Goal: Navigation & Orientation: Find specific page/section

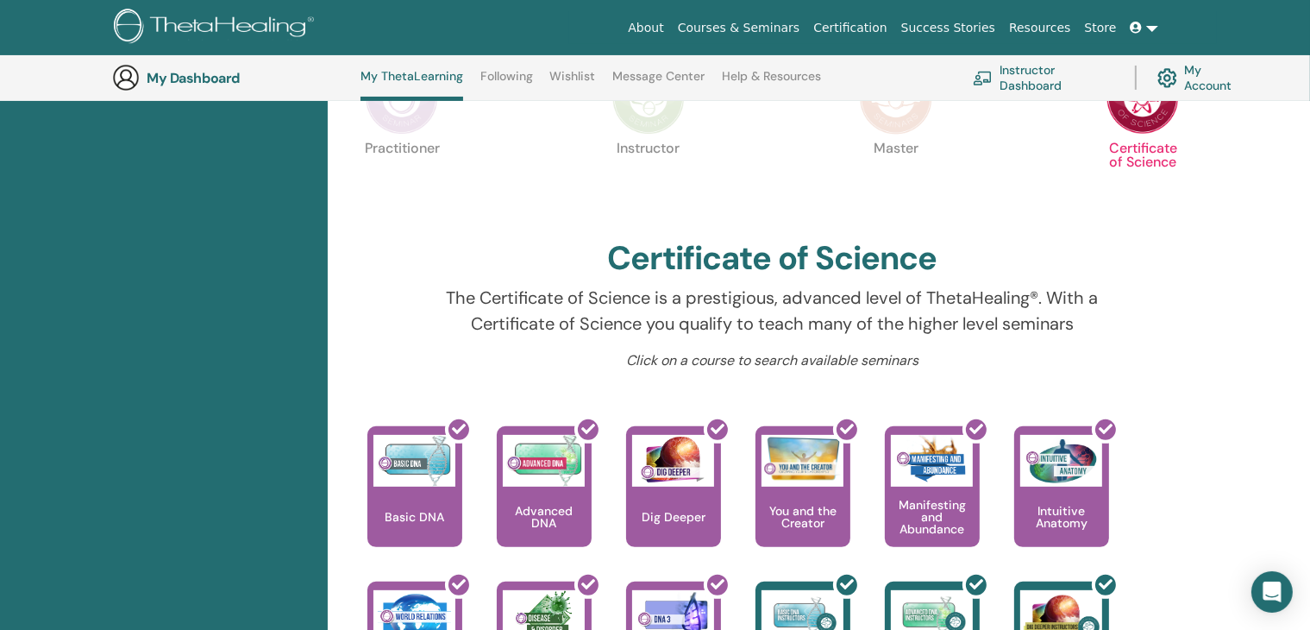
scroll to position [390, 0]
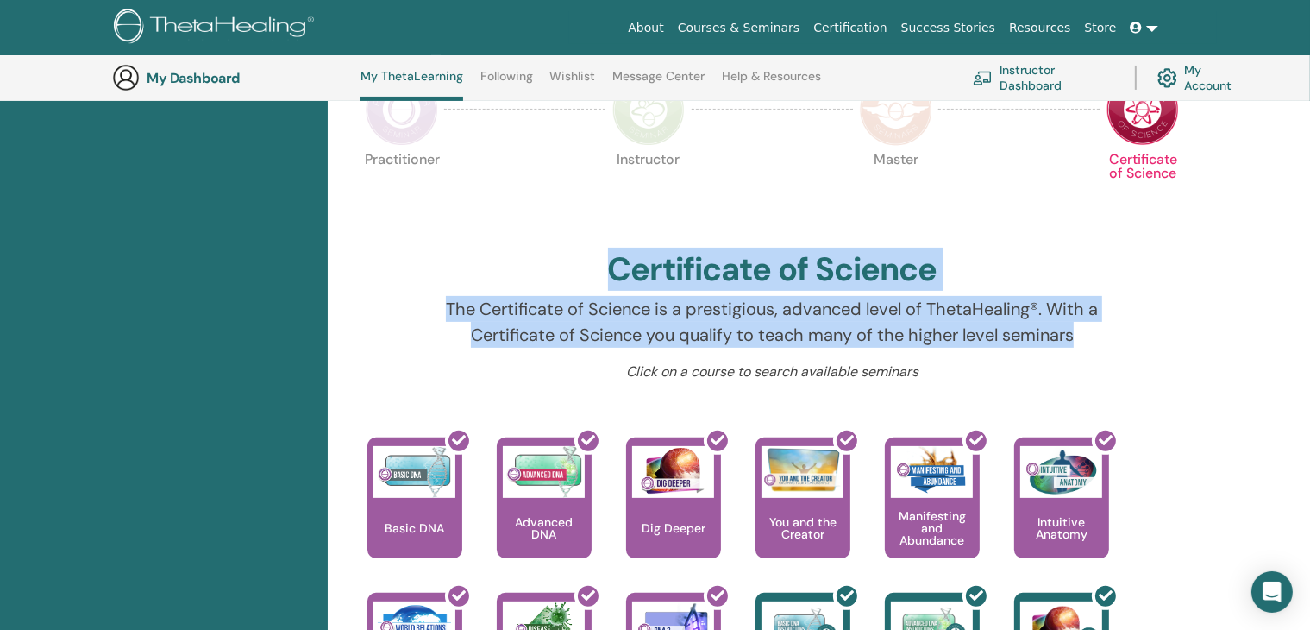
drag, startPoint x: 1101, startPoint y: 337, endPoint x: 420, endPoint y: 253, distance: 686.6
click at [420, 253] on div "Hello, [PERSON_NAME] Your journey starts here; welcome to ThetaLearning HQ. Lea…" at bounding box center [772, 462] width 869 height 1233
copy div "Certificate of Science The Certificate of Science is a prestigious, advanced le…"
click at [1127, 267] on div "Certificate of Science" at bounding box center [772, 273] width 827 height 47
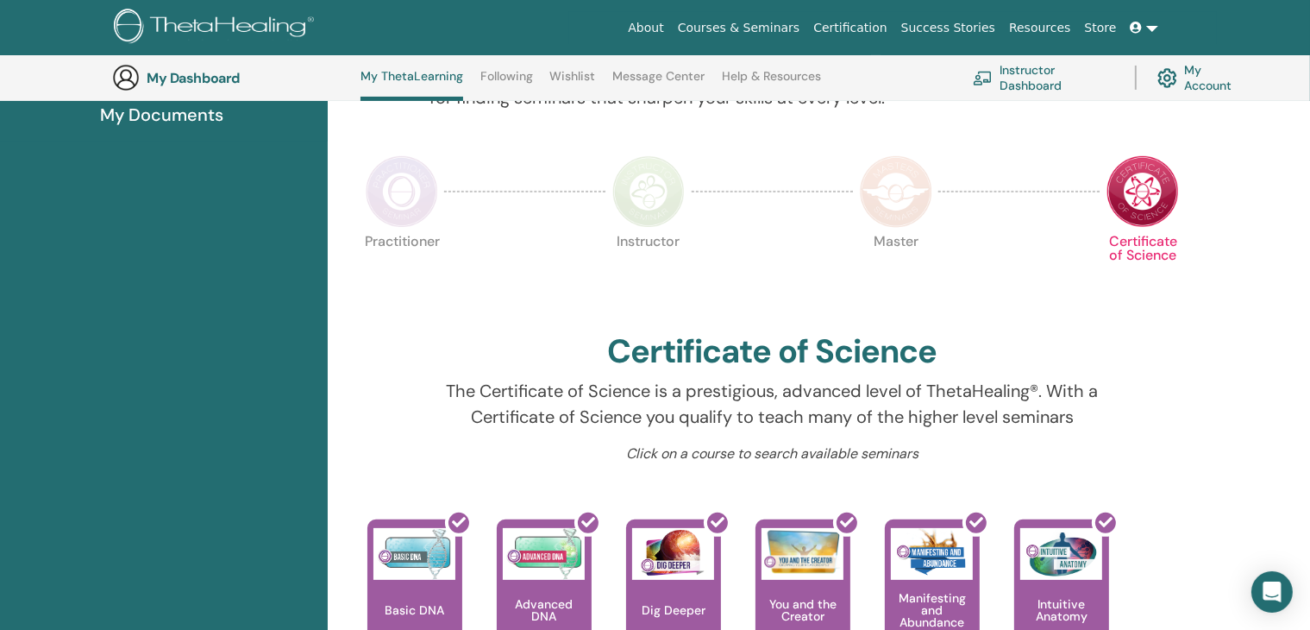
scroll to position [304, 0]
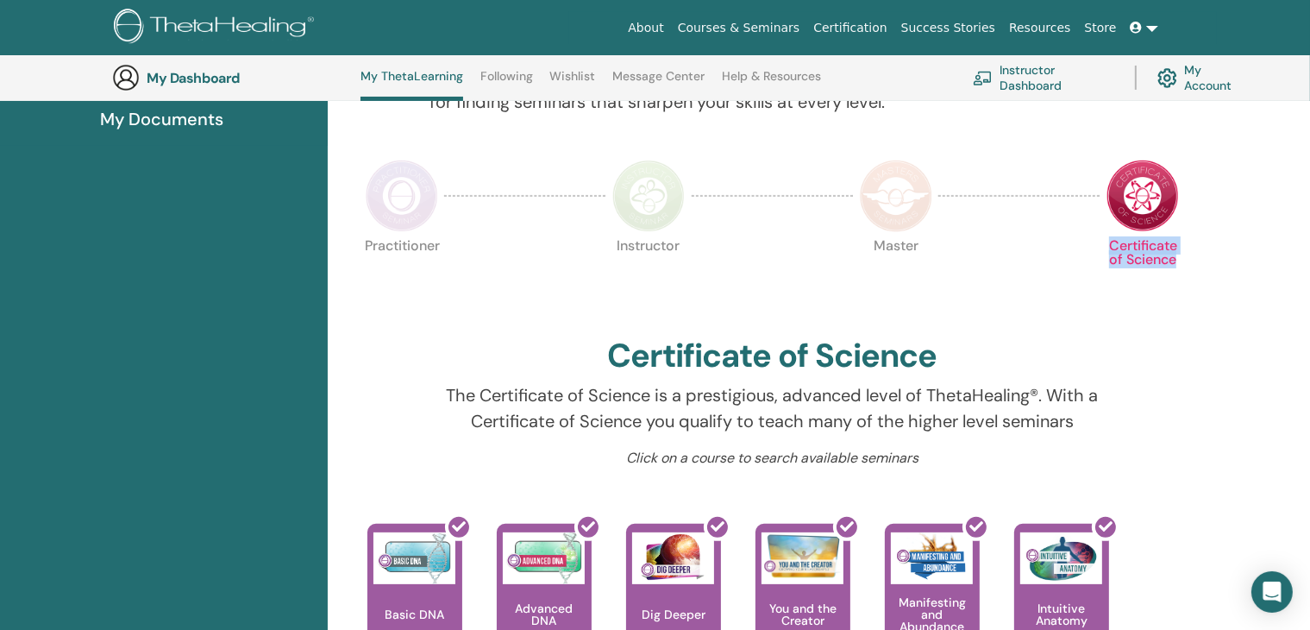
drag, startPoint x: 1187, startPoint y: 266, endPoint x: 1097, endPoint y: 249, distance: 91.2
click at [1097, 249] on div "Hello, Nobuko Your journey starts here; welcome to ThetaLearning HQ. Learn the …" at bounding box center [772, 548] width 869 height 1233
copy p "Certificate of Science"
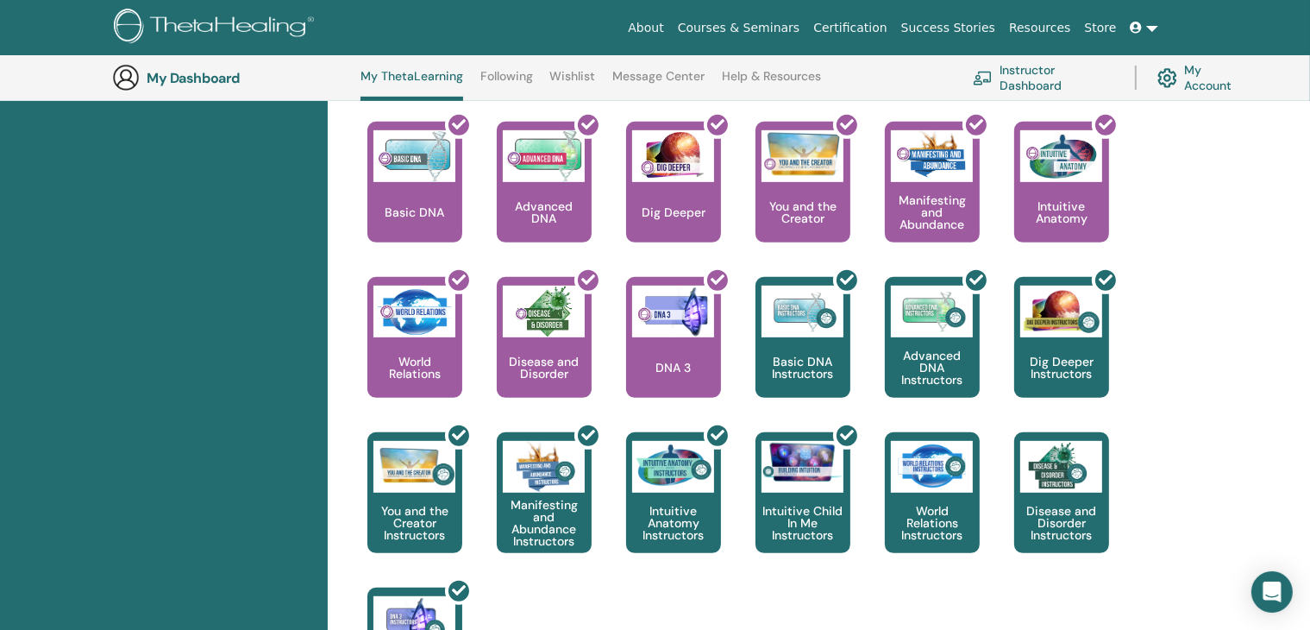
scroll to position [735, 0]
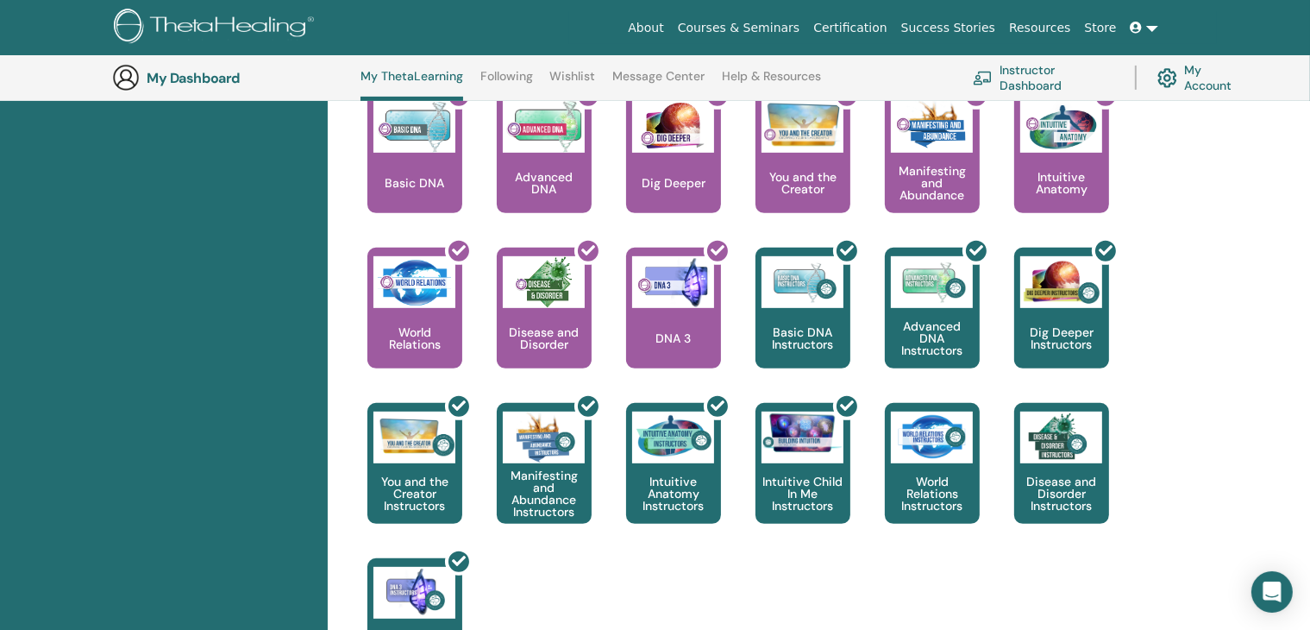
click at [1043, 80] on link "Instructor Dashboard" at bounding box center [1043, 78] width 141 height 38
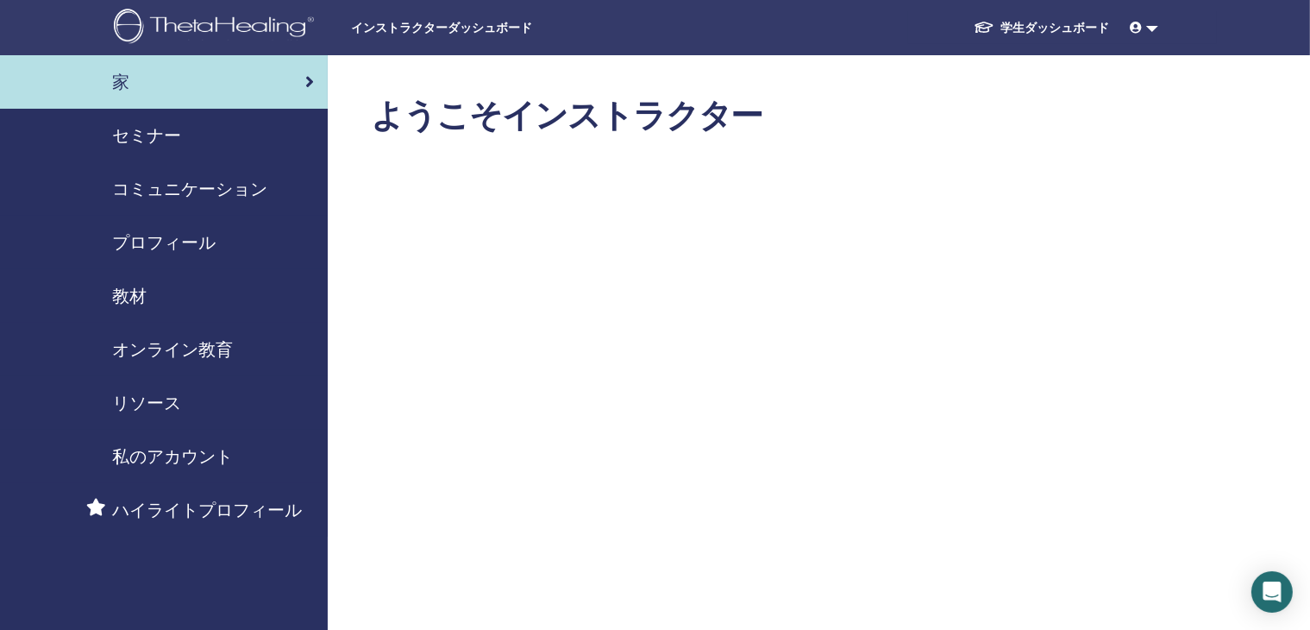
click at [128, 297] on font "教材" at bounding box center [129, 296] width 35 height 22
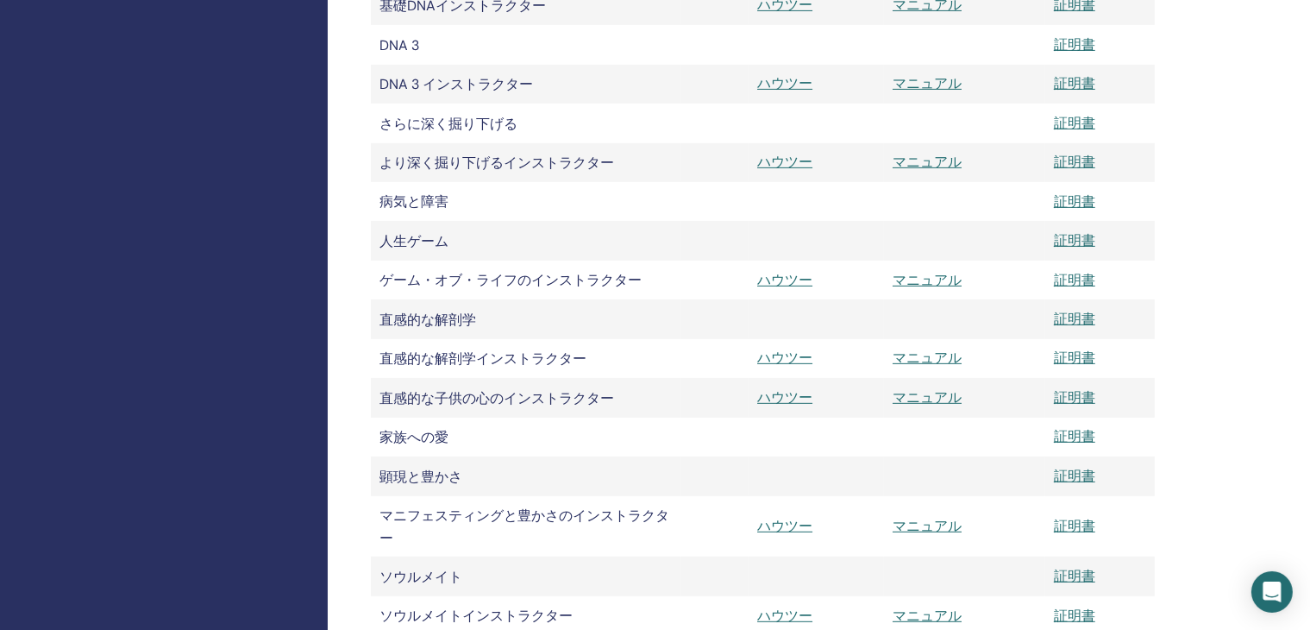
scroll to position [690, 0]
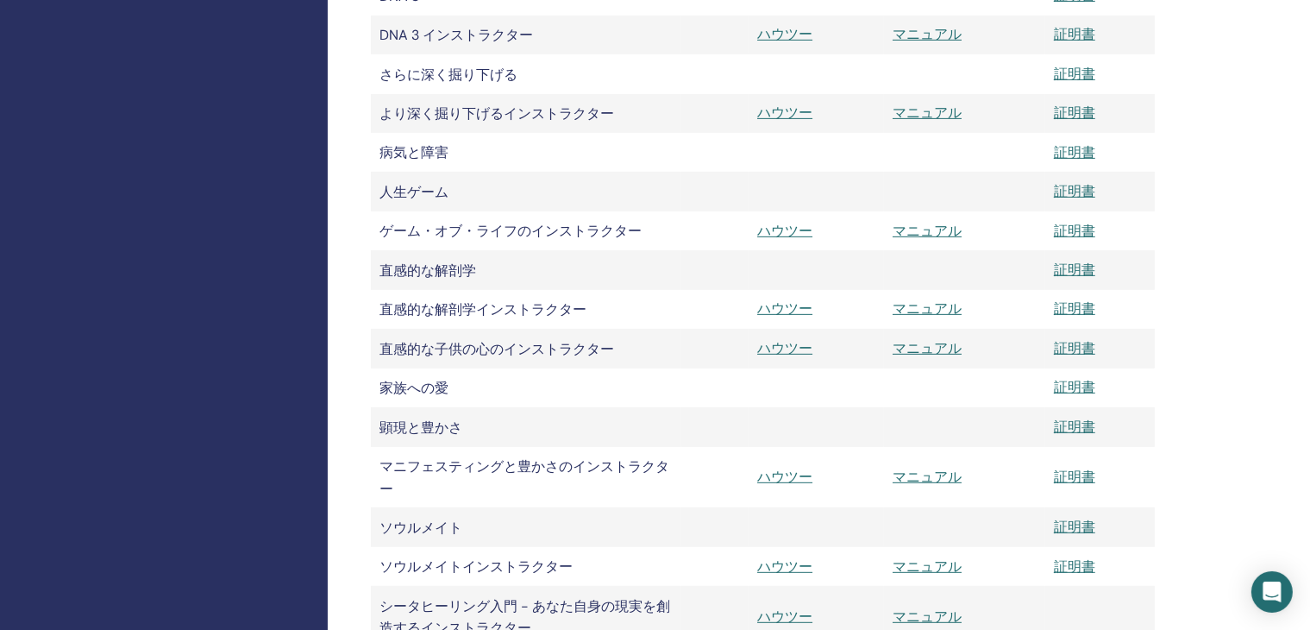
click at [1295, 318] on div "私の認定資格 シータヒーリング実践者 シータヒーリングインストラクター シータヒーリングマスター シータヒーリング選択科目 教材 書類 合意 説明書 マニュア…" at bounding box center [819, 275] width 982 height 1820
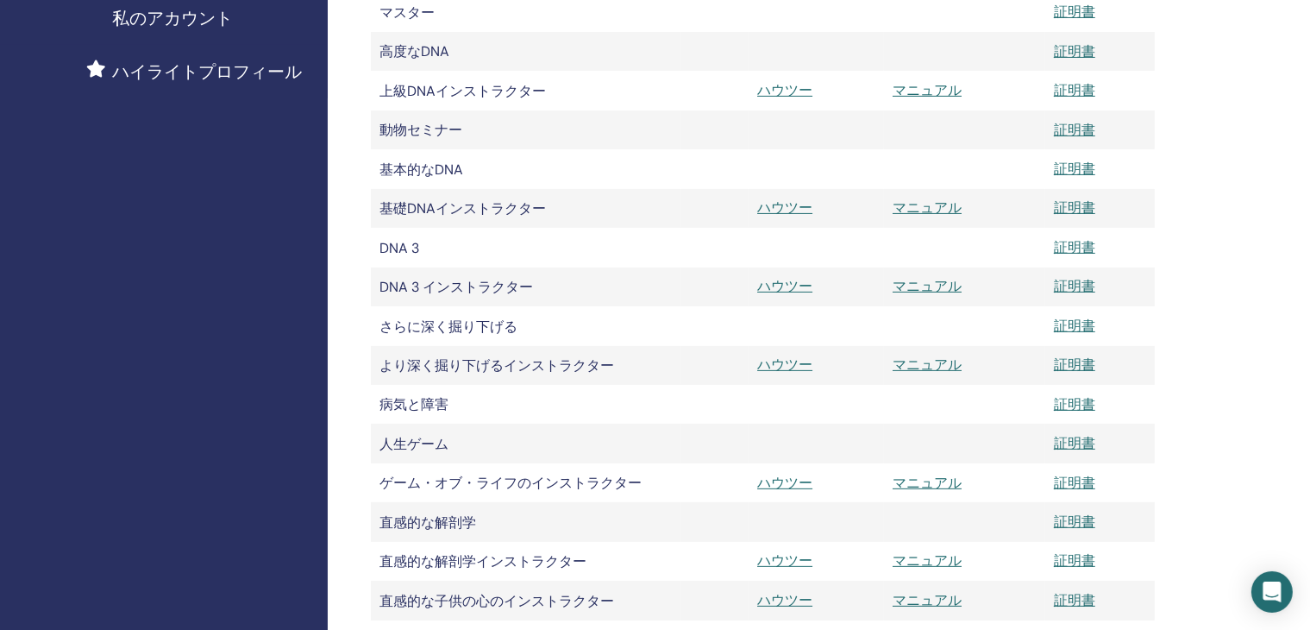
scroll to position [345, 0]
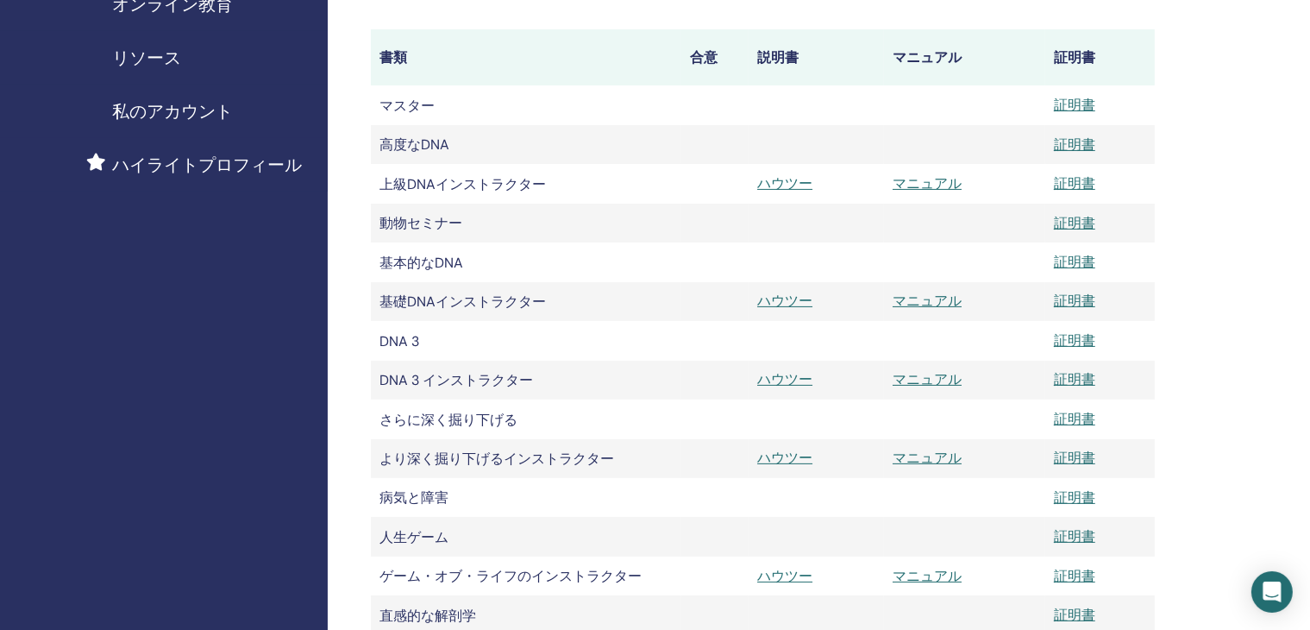
click at [1245, 236] on div "私の認定資格 シータヒーリング実践者 シータヒーリングインストラクター シータヒーリングマスター シータヒーリング選択科目 教材 書類 合意 説明書 マニュア…" at bounding box center [819, 620] width 982 height 1820
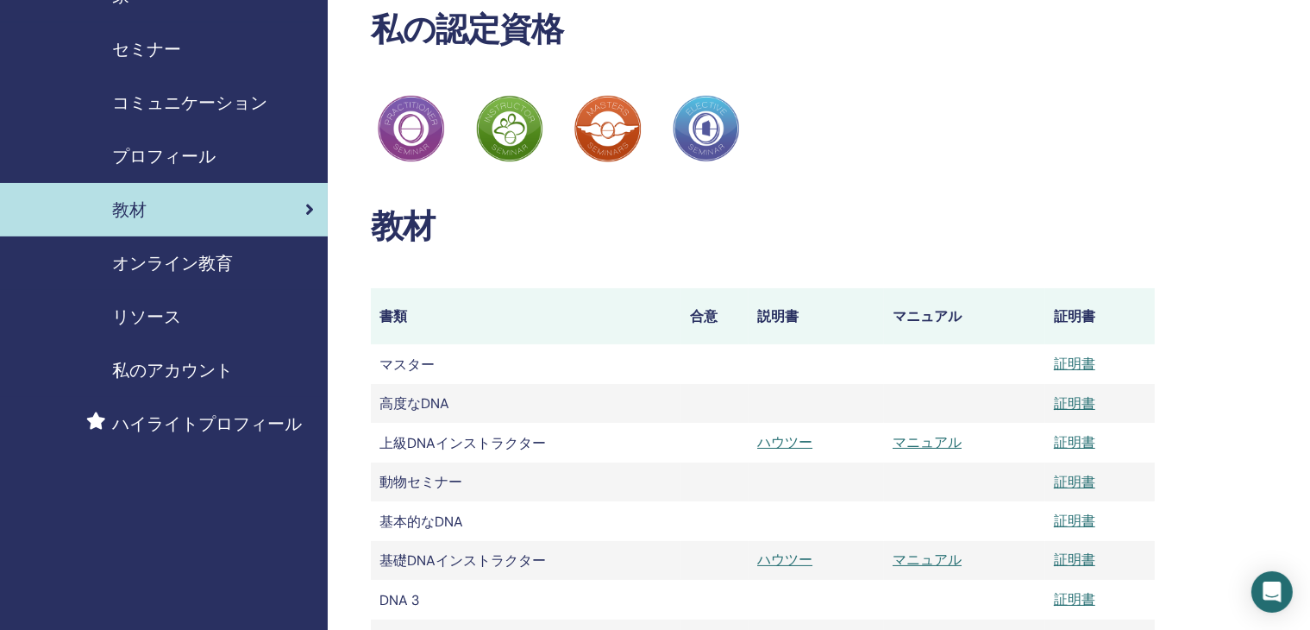
scroll to position [0, 0]
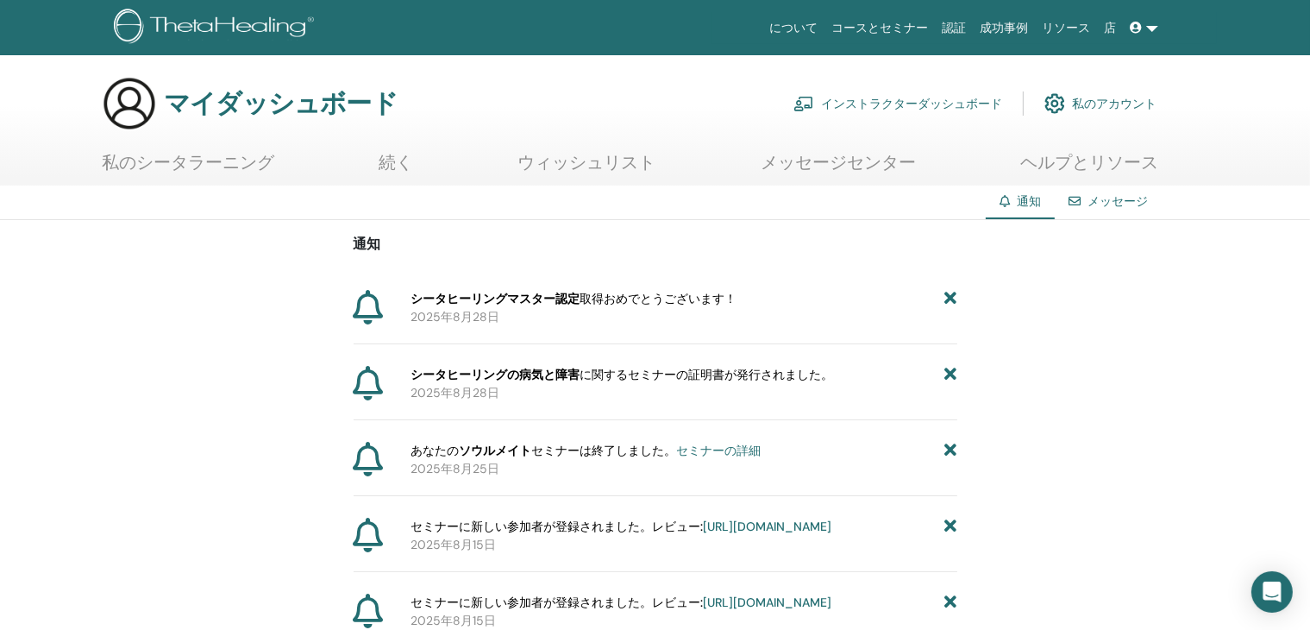
click at [1090, 165] on font "ヘルプとリソース" at bounding box center [1089, 162] width 138 height 22
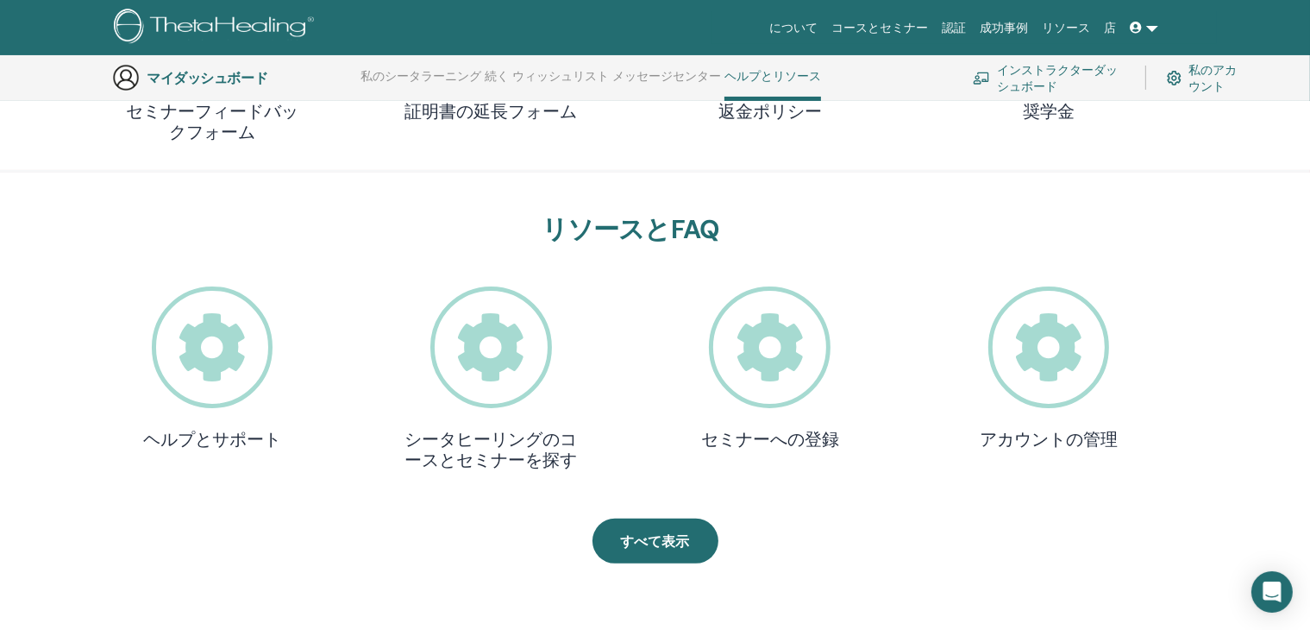
scroll to position [476, 0]
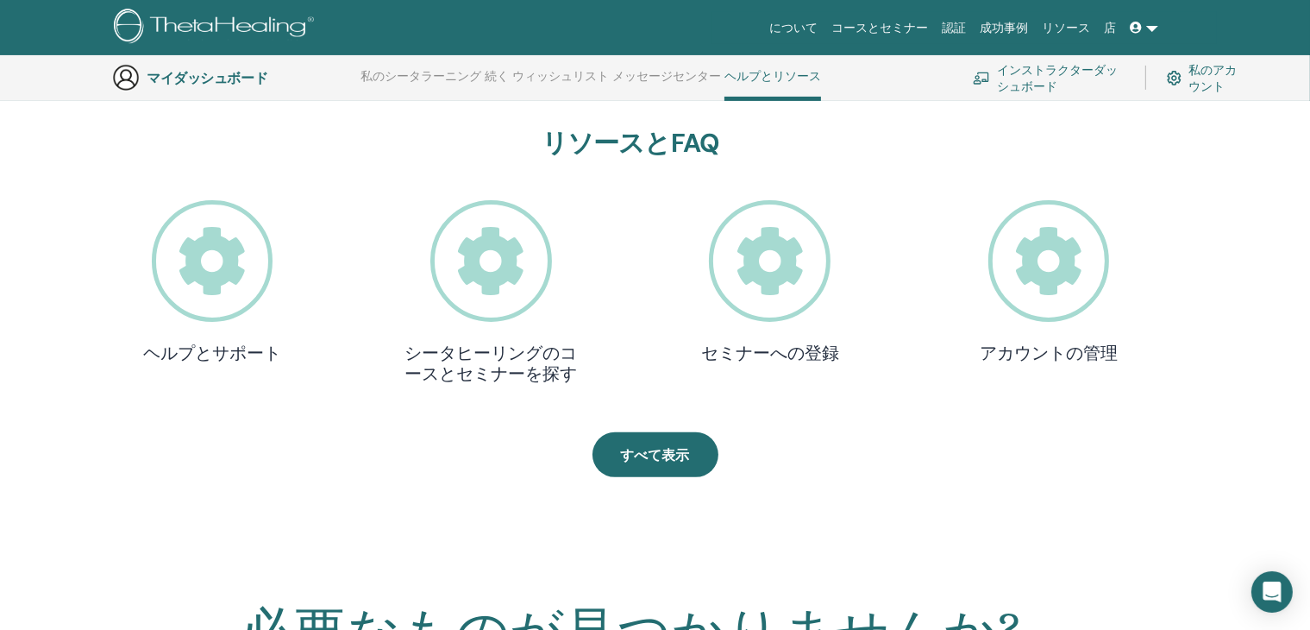
click at [229, 267] on icon at bounding box center [213, 261] width 122 height 122
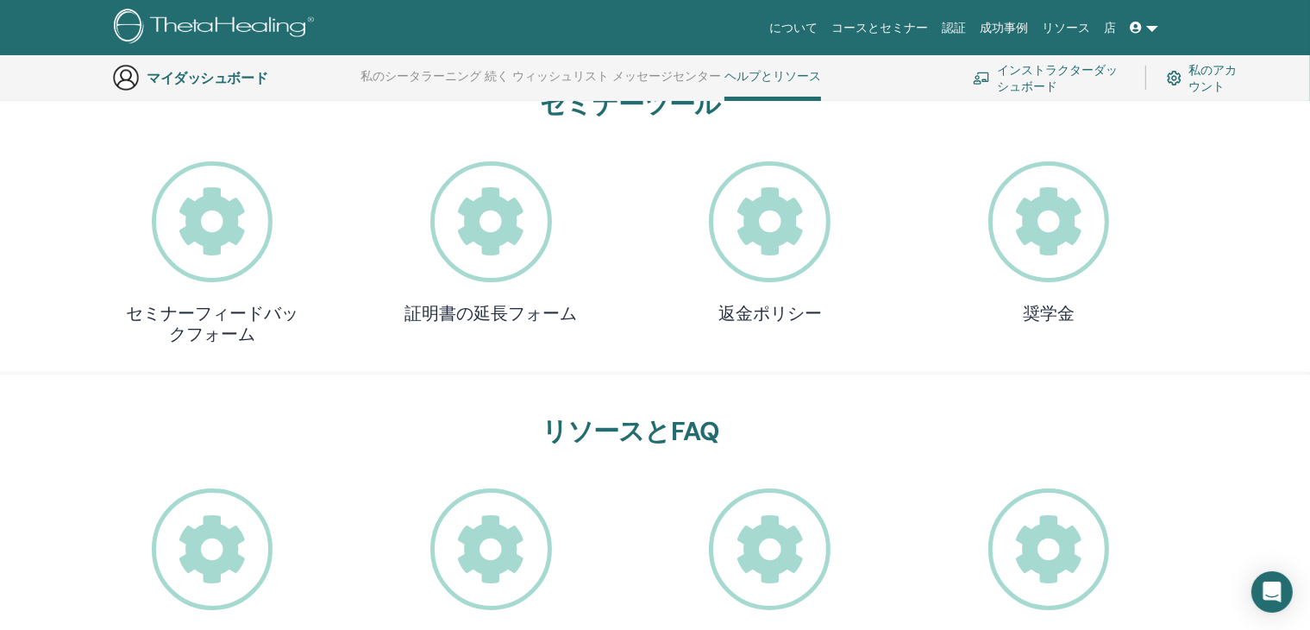
scroll to position [217, 0]
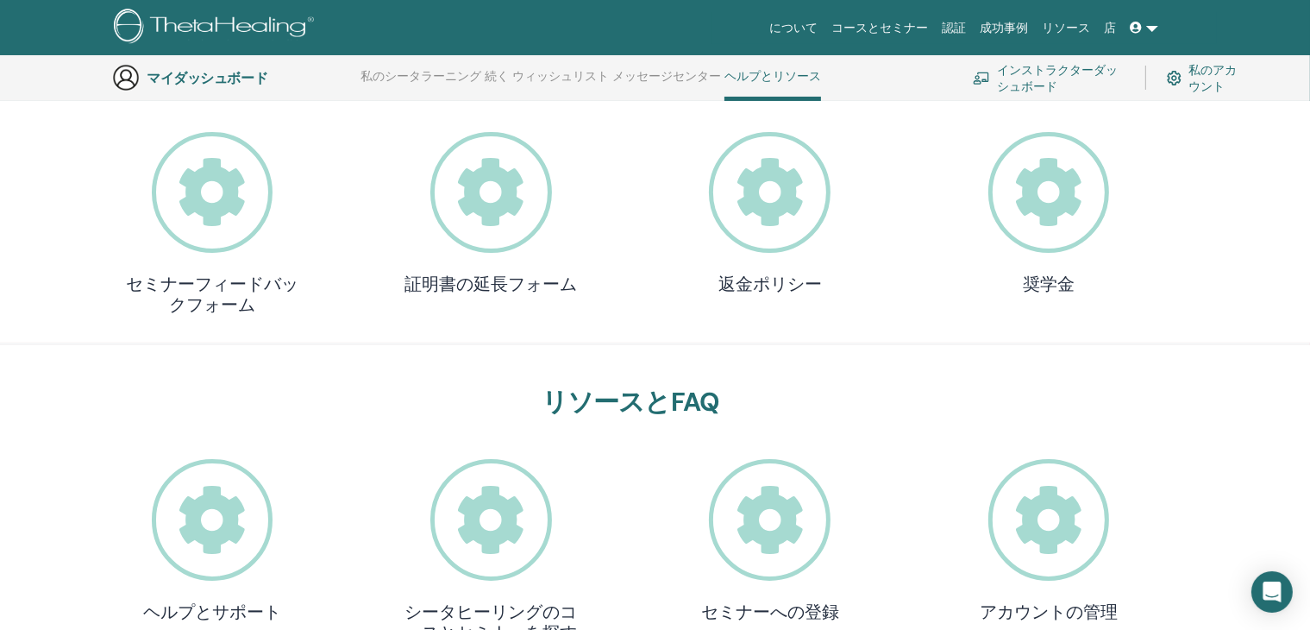
click at [490, 189] on icon at bounding box center [491, 193] width 122 height 122
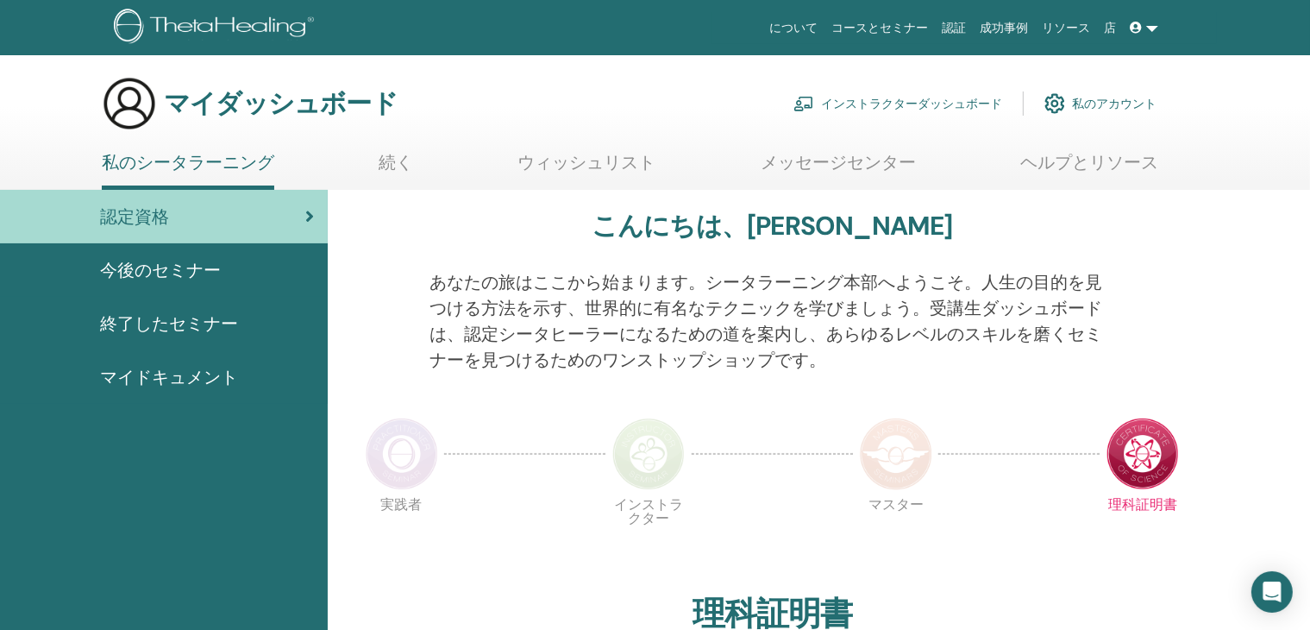
click at [136, 320] on font "終了したセミナー" at bounding box center [169, 323] width 138 height 22
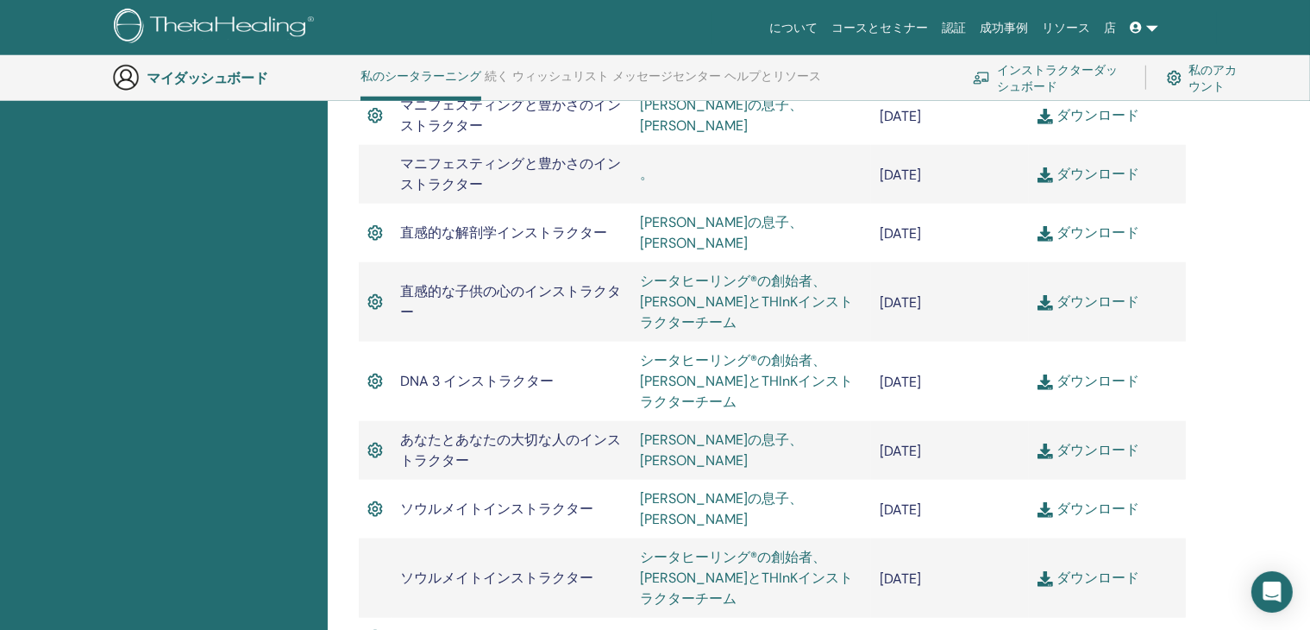
scroll to position [1770, 0]
